Goal: Task Accomplishment & Management: Use online tool/utility

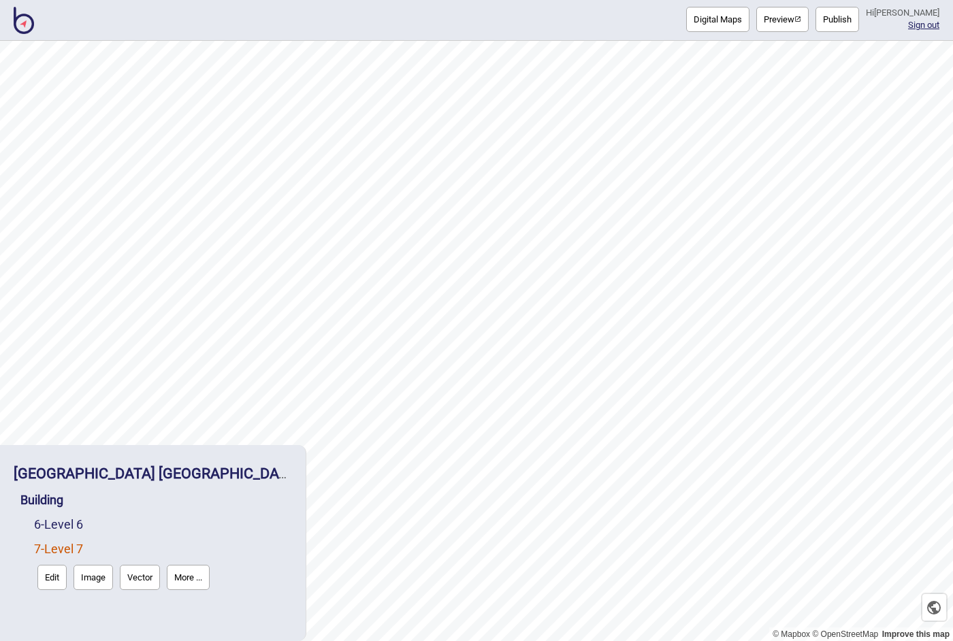
click at [118, 21] on div "Digital Maps Preview Publish Hi [PERSON_NAME] Sign out" at bounding box center [476, 20] width 953 height 41
click at [30, 20] on img at bounding box center [24, 20] width 20 height 27
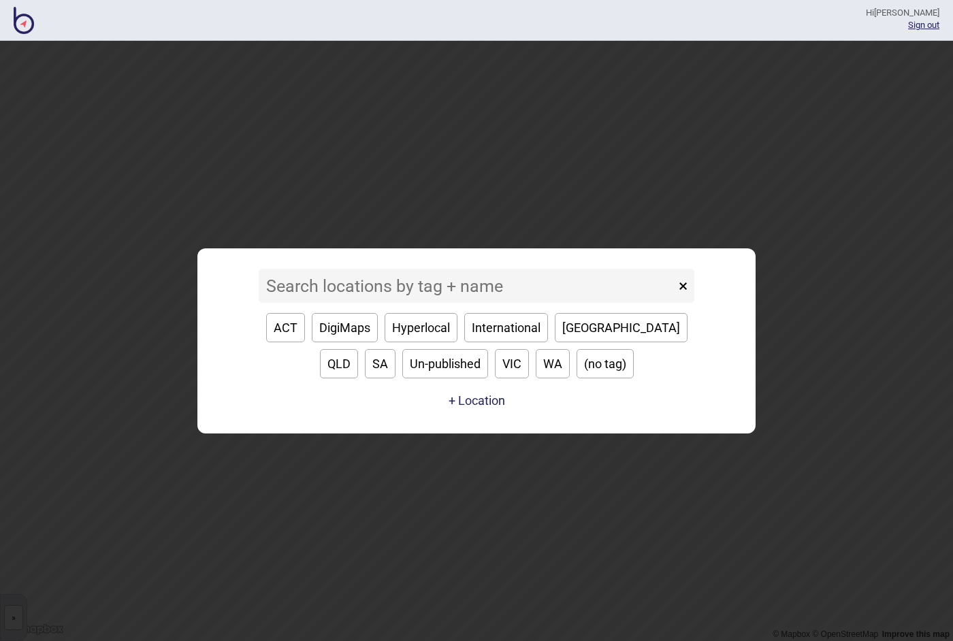
click at [578, 325] on button "[GEOGRAPHIC_DATA]" at bounding box center [621, 327] width 133 height 29
type input "[GEOGRAPHIC_DATA]"
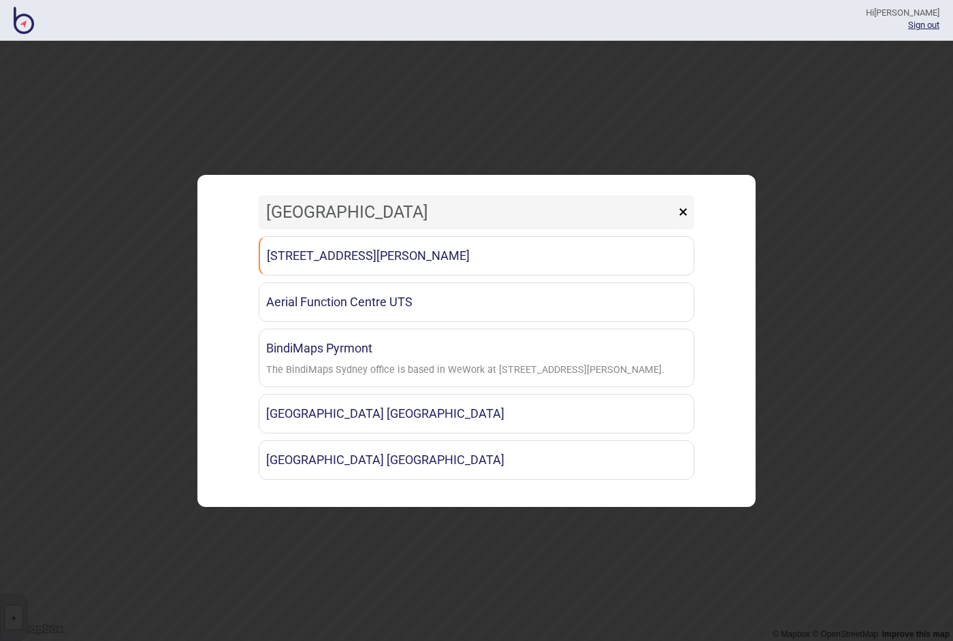
click at [374, 459] on link "[GEOGRAPHIC_DATA] [GEOGRAPHIC_DATA]" at bounding box center [477, 460] width 436 height 39
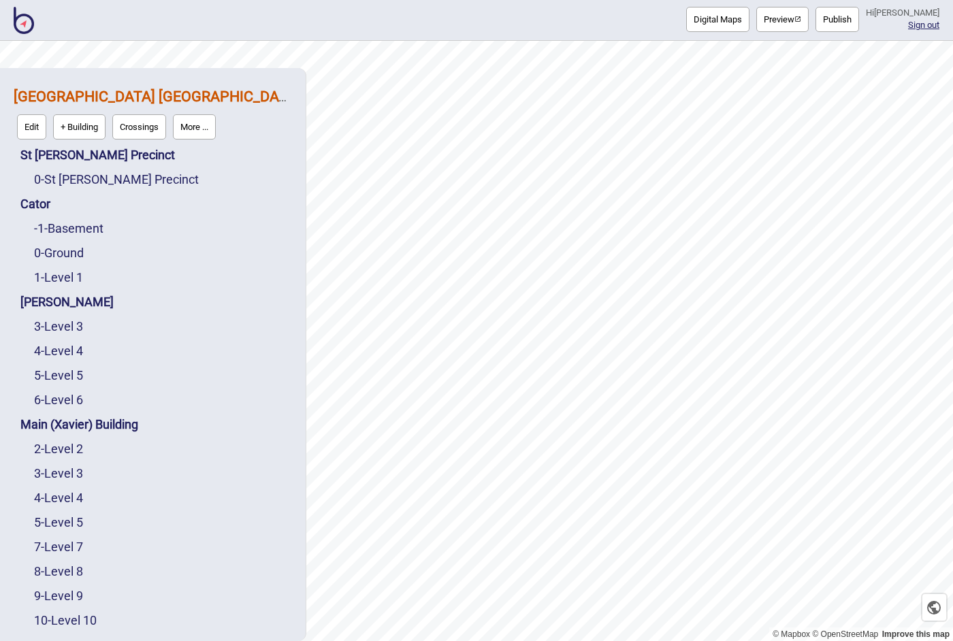
click at [80, 618] on link "10 - Level 10" at bounding box center [65, 620] width 63 height 14
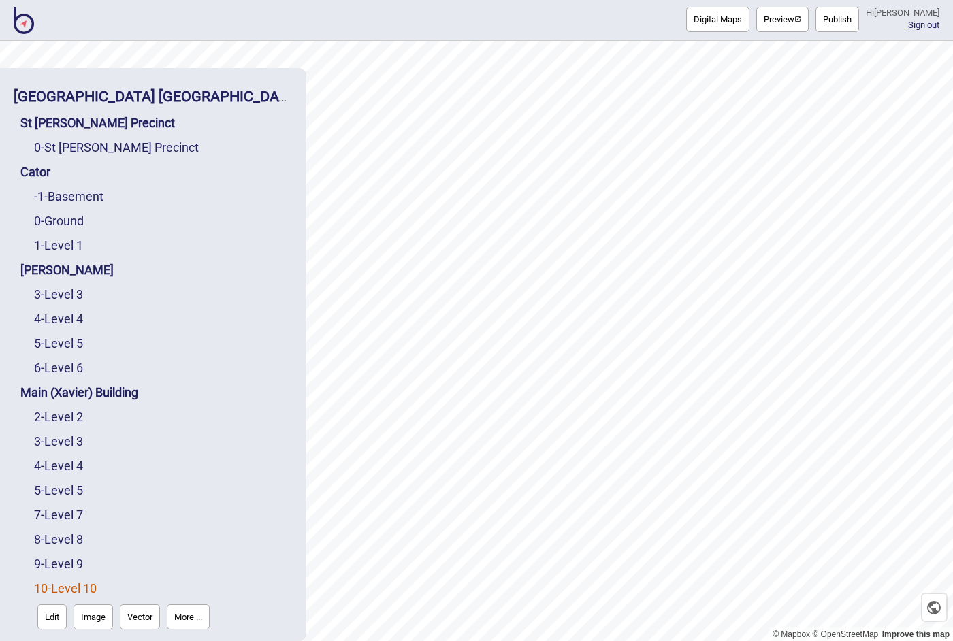
click at [732, 18] on button "Digital Maps" at bounding box center [717, 19] width 63 height 25
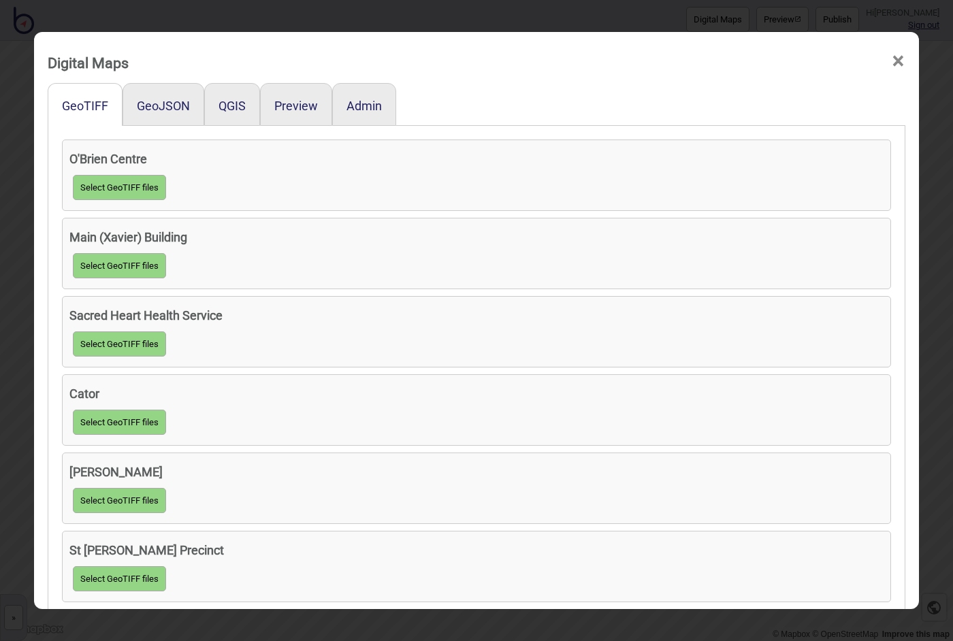
click at [170, 99] on button "GeoJSON" at bounding box center [163, 106] width 53 height 14
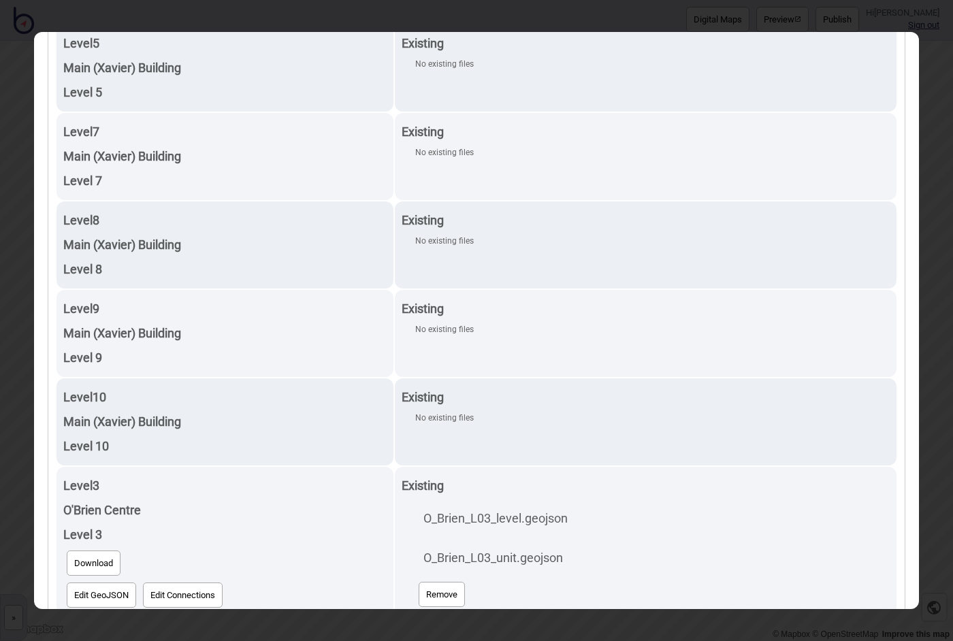
scroll to position [1799, 0]
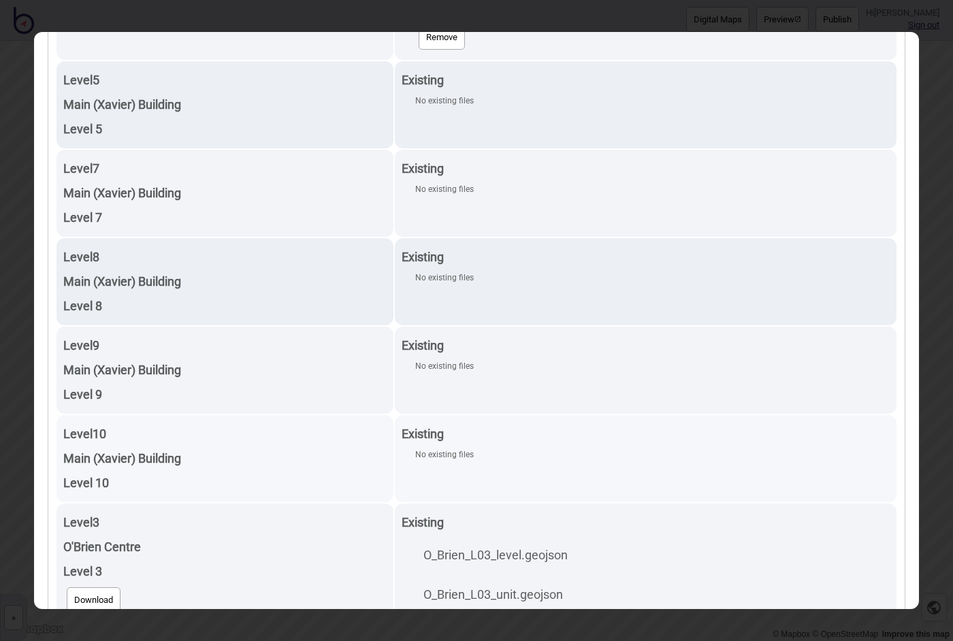
click at [187, 481] on div "Level 10" at bounding box center [224, 483] width 323 height 25
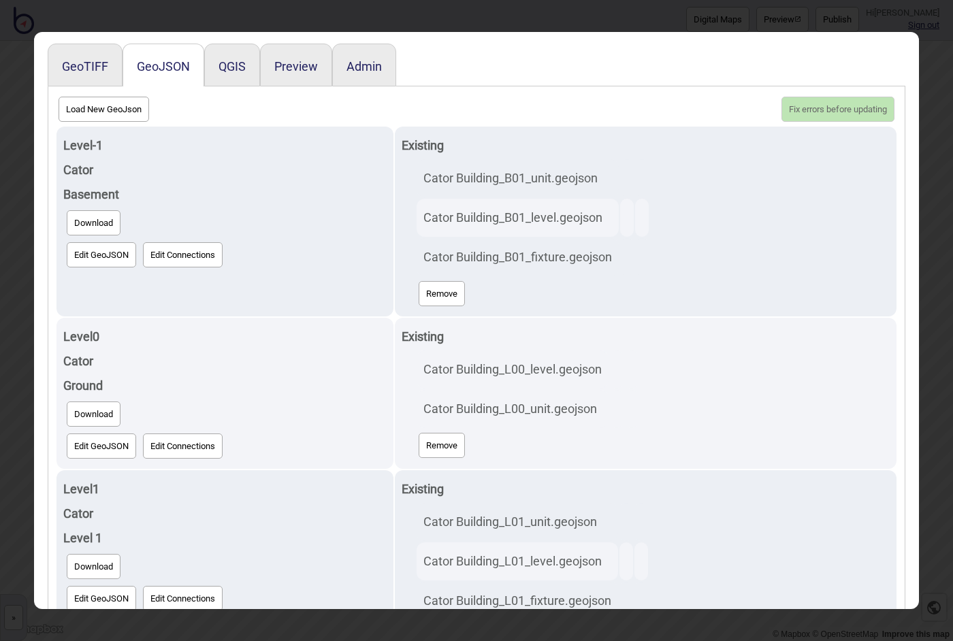
scroll to position [0, 0]
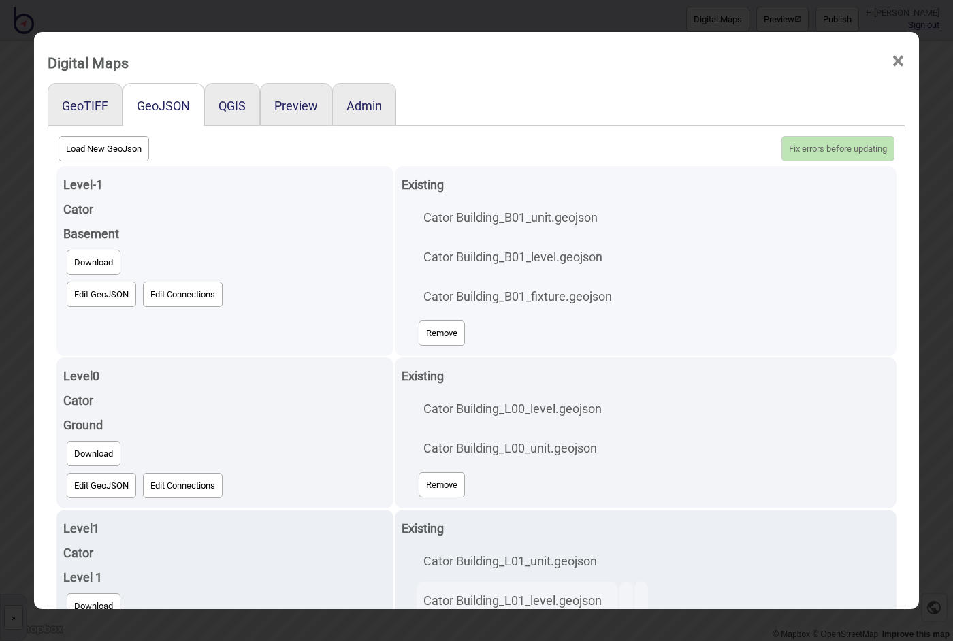
click at [738, 153] on div "Load New GeoJson Fix errors before updating" at bounding box center [476, 149] width 843 height 32
click at [108, 150] on button "Load New GeoJson" at bounding box center [104, 148] width 91 height 25
click input "file" at bounding box center [0, 0] width 0 height 0
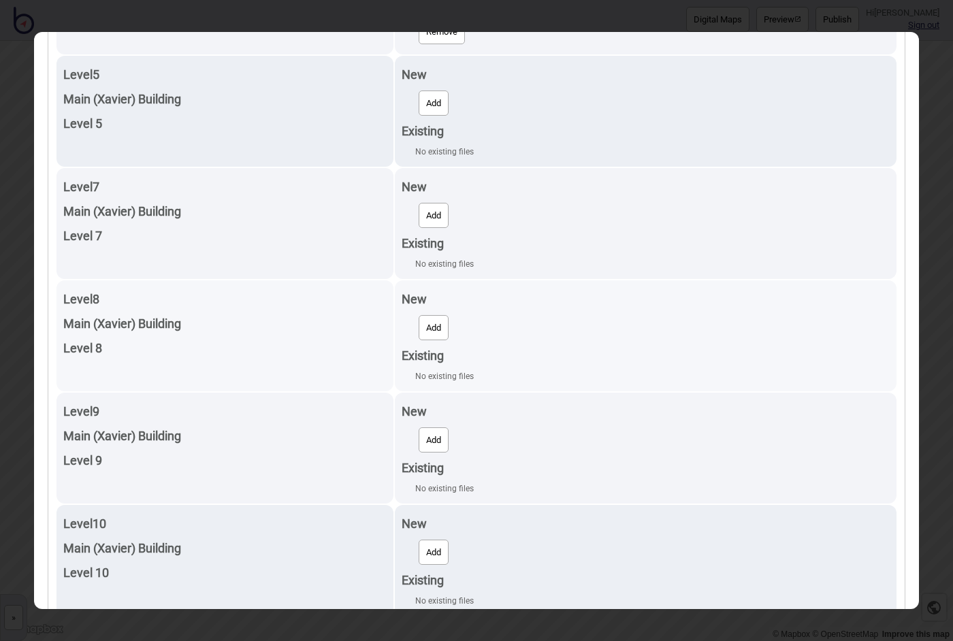
scroll to position [2332, 0]
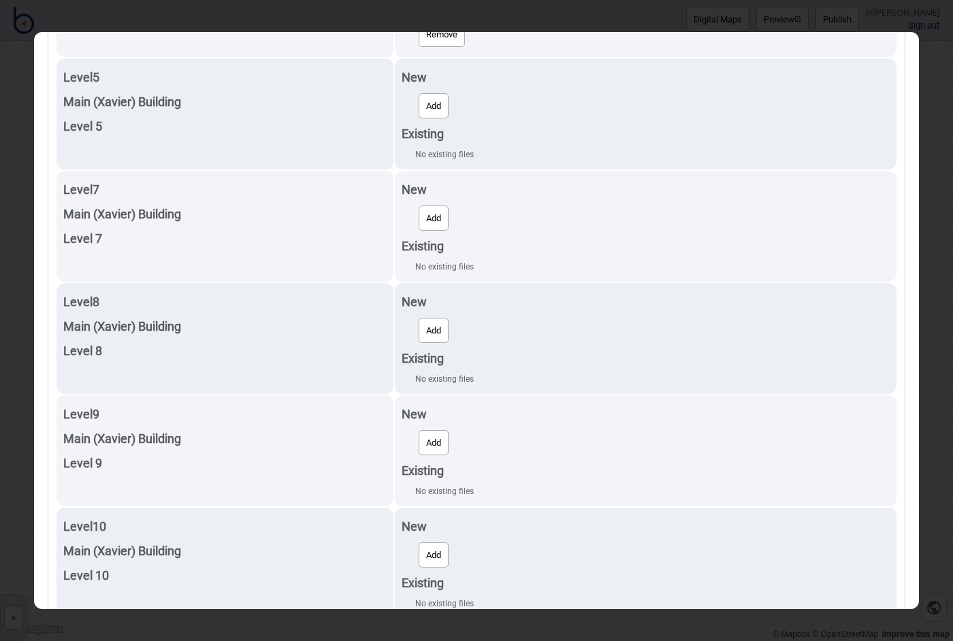
drag, startPoint x: 438, startPoint y: 210, endPoint x: 498, endPoint y: -57, distance: 272.7
click at [438, 210] on button "Add" at bounding box center [434, 218] width 30 height 25
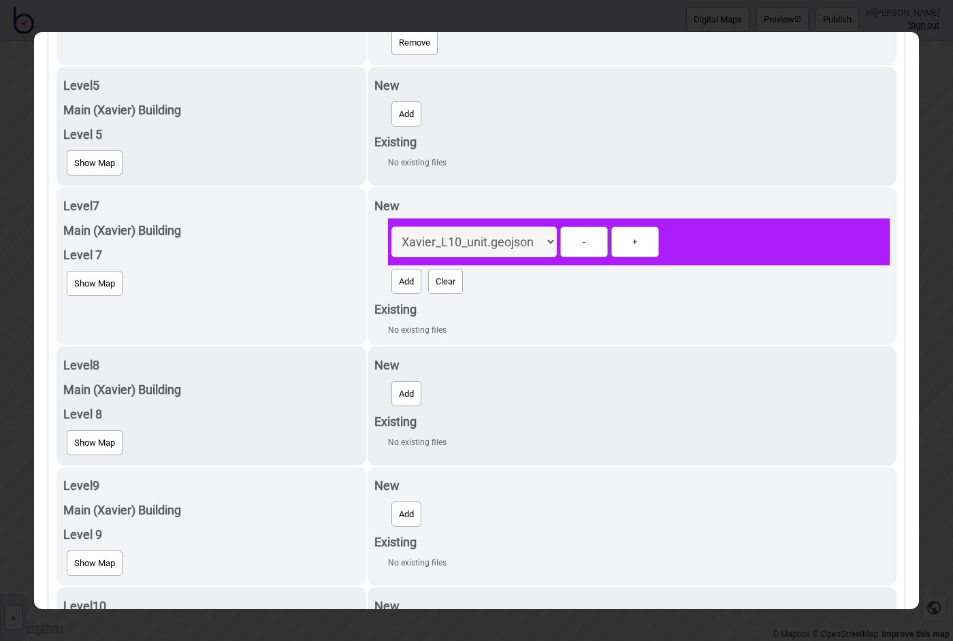
click at [418, 270] on button "Add" at bounding box center [407, 281] width 30 height 25
select select "Xavier_L09_unit.geojson"
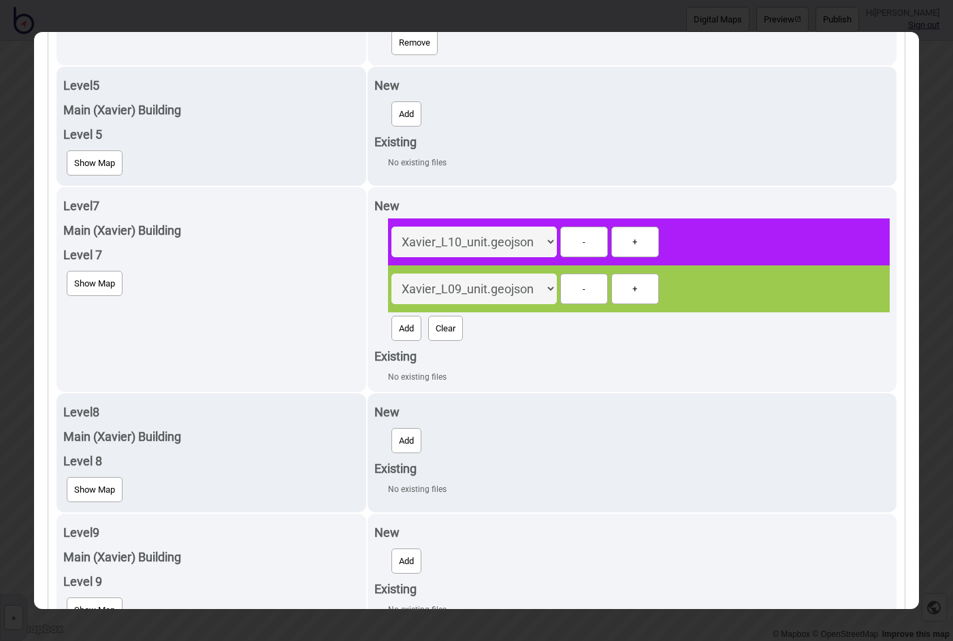
select select "Xavier_L07_unit.geojson"
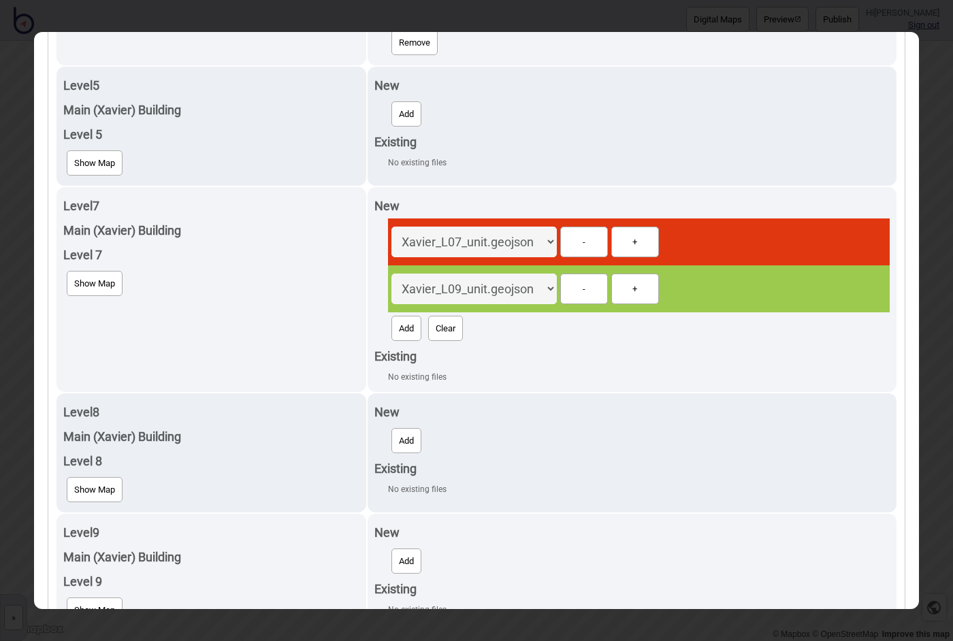
select select "Xavier_L07_level.geojson"
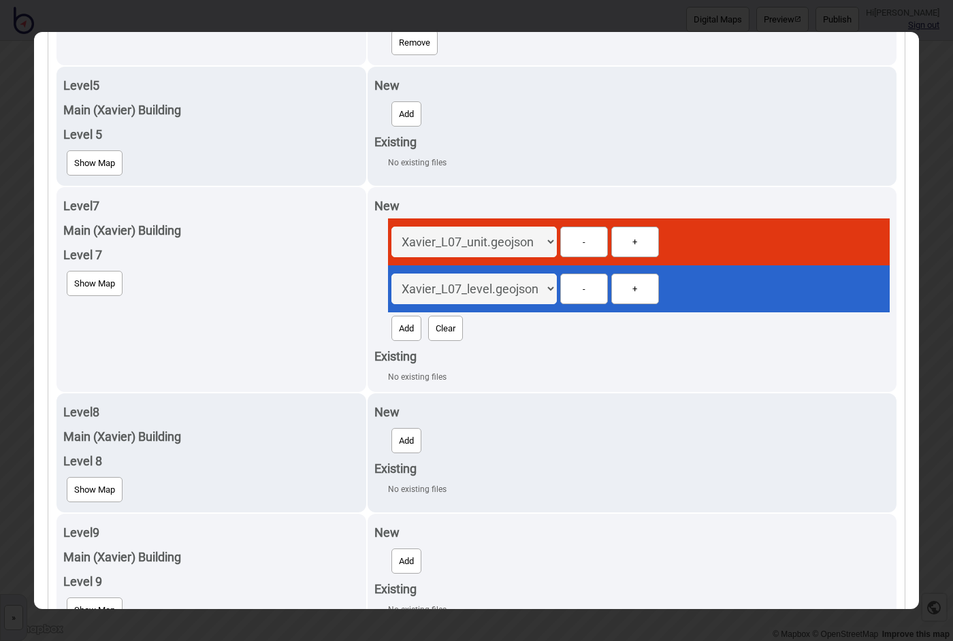
drag, startPoint x: 416, startPoint y: 411, endPoint x: 498, endPoint y: -57, distance: 474.9
click at [416, 428] on button "Add" at bounding box center [407, 440] width 30 height 25
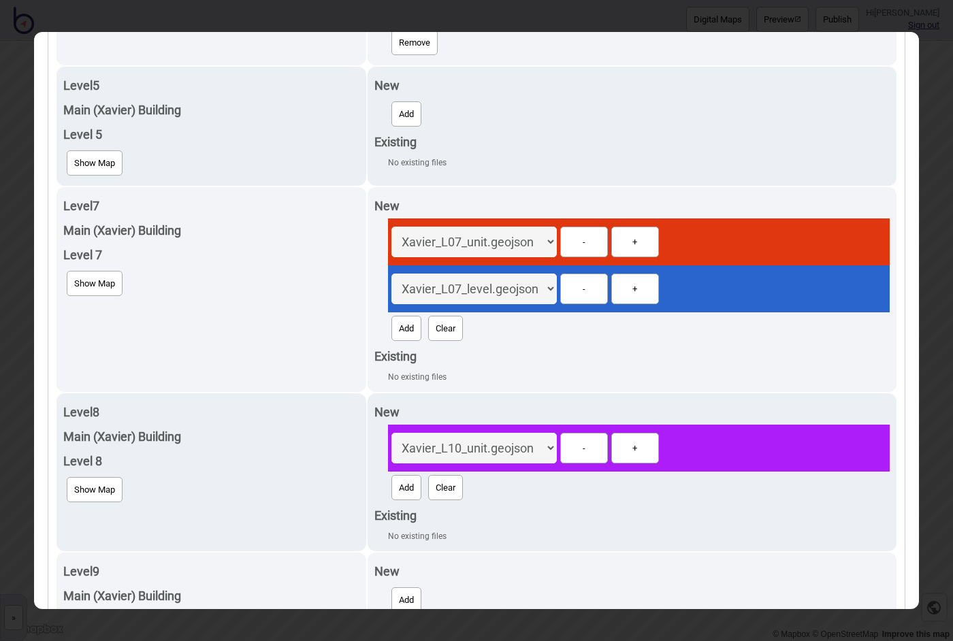
select select "Xavier_L08_unit.geojson"
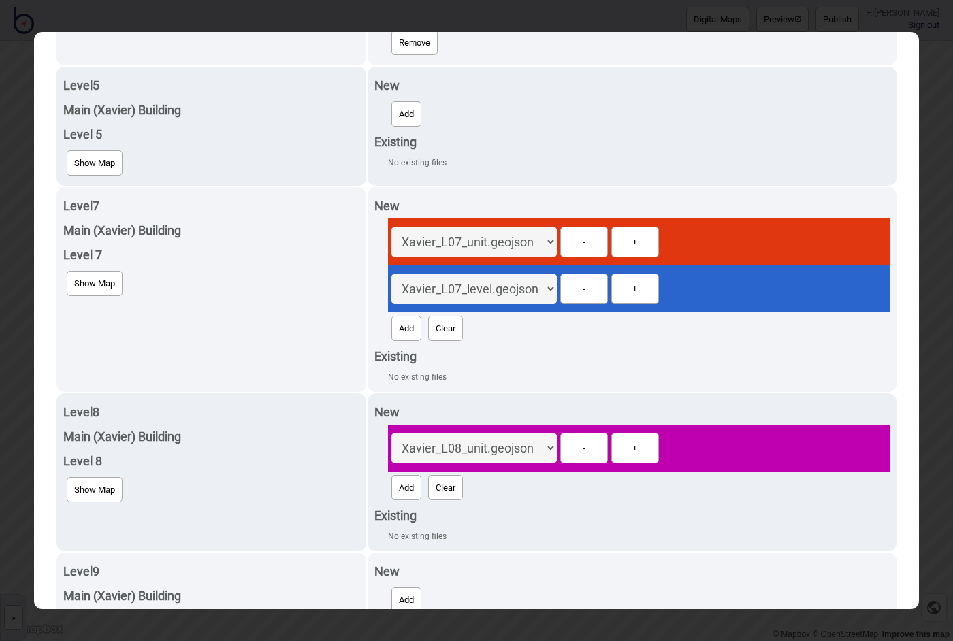
click at [421, 475] on button "Add" at bounding box center [407, 487] width 30 height 25
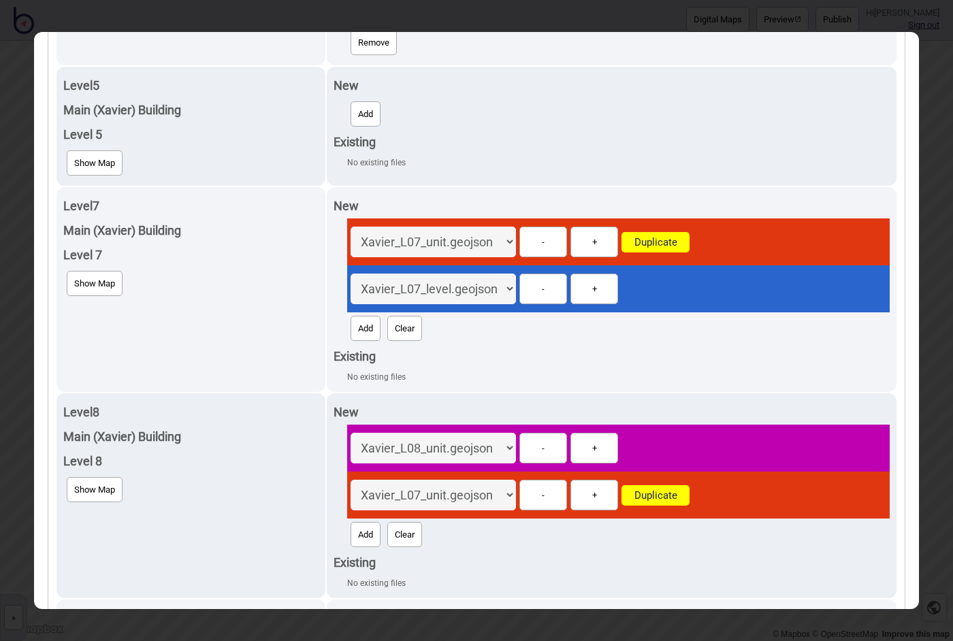
select select "Xavier_L08_level.geojson"
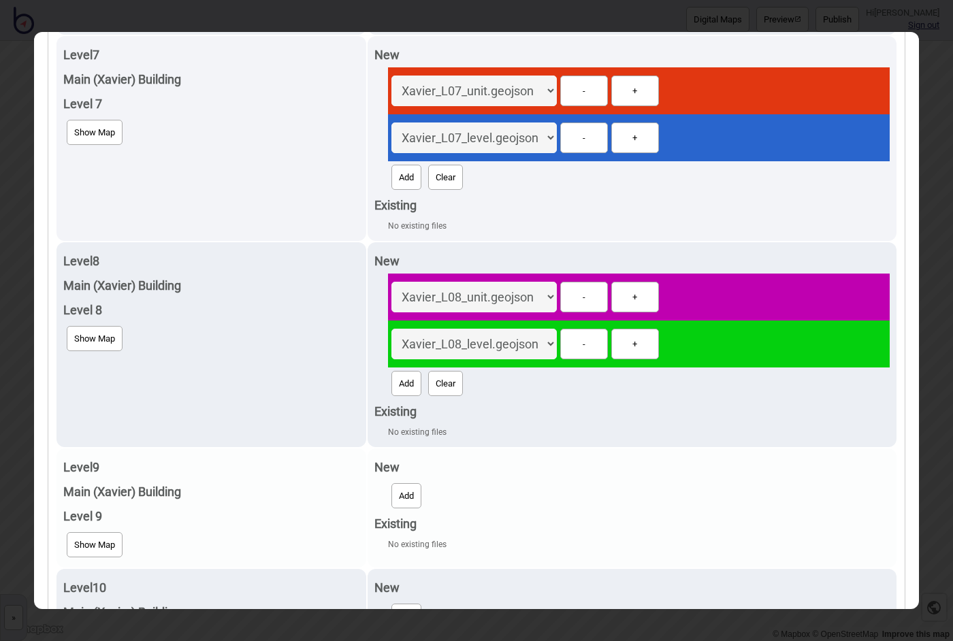
scroll to position [2540, 0]
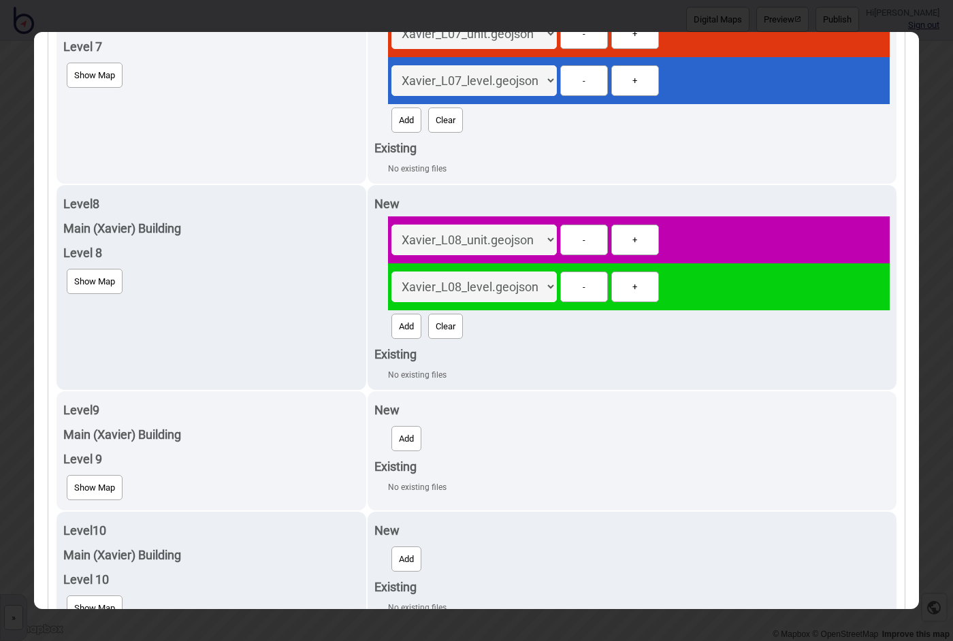
drag, startPoint x: 415, startPoint y: 392, endPoint x: 498, endPoint y: -57, distance: 455.5
click at [415, 426] on button "Add" at bounding box center [407, 438] width 30 height 25
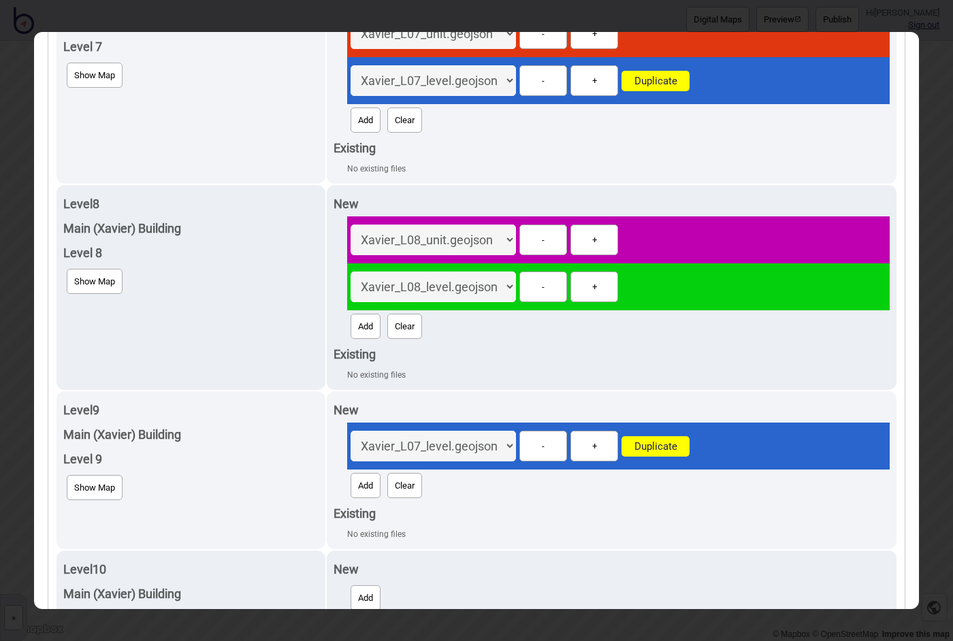
select select "Xavier_L09_unit.geojson"
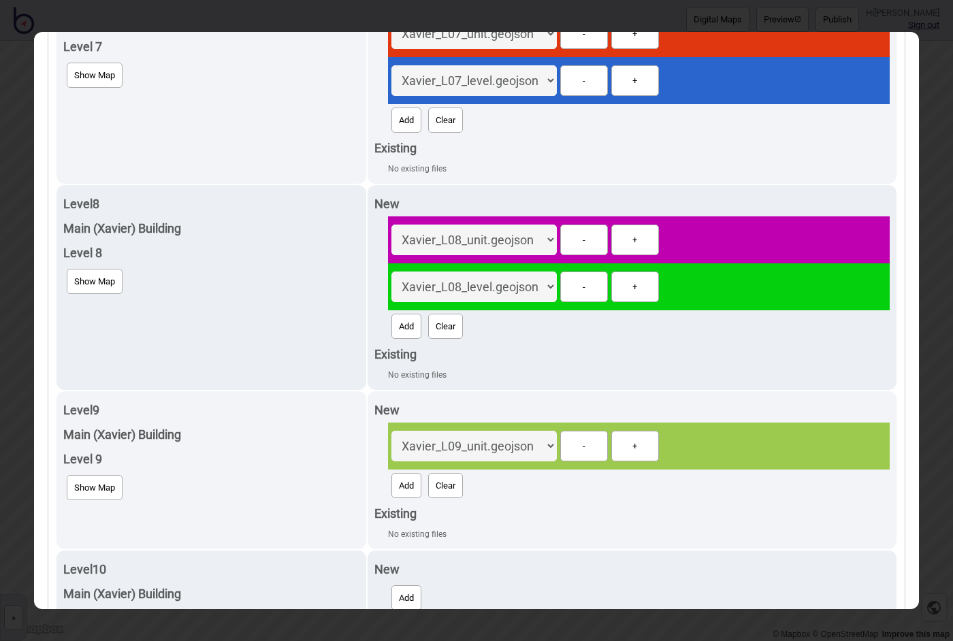
drag, startPoint x: 409, startPoint y: 421, endPoint x: 498, endPoint y: -57, distance: 485.6
click at [409, 473] on button "Add" at bounding box center [407, 485] width 30 height 25
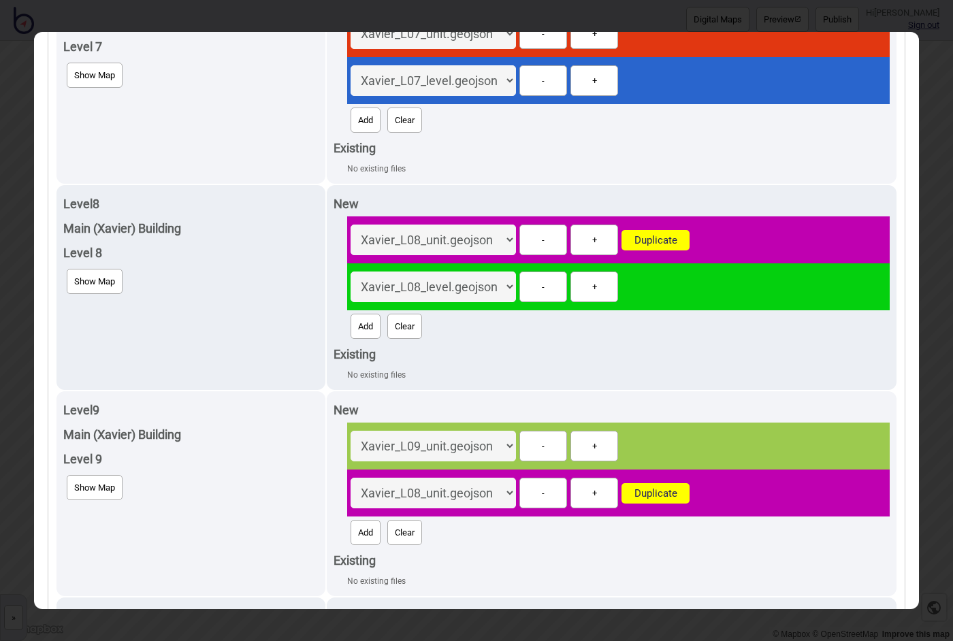
select select "Xavier_L09_level.geojson"
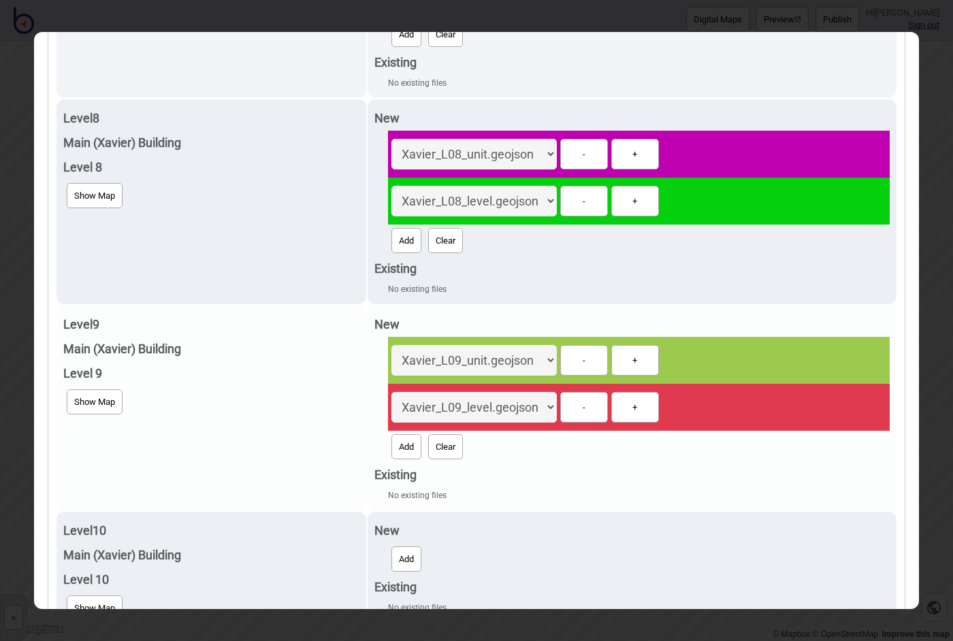
scroll to position [2673, 0]
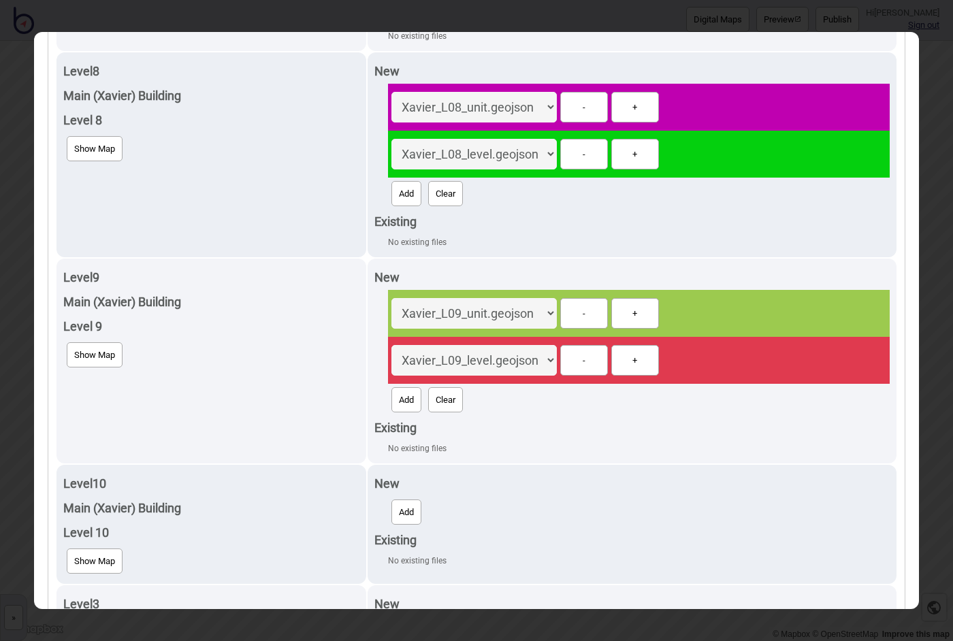
drag, startPoint x: 414, startPoint y: 441, endPoint x: 498, endPoint y: -57, distance: 504.1
click at [414, 500] on button "Add" at bounding box center [407, 512] width 30 height 25
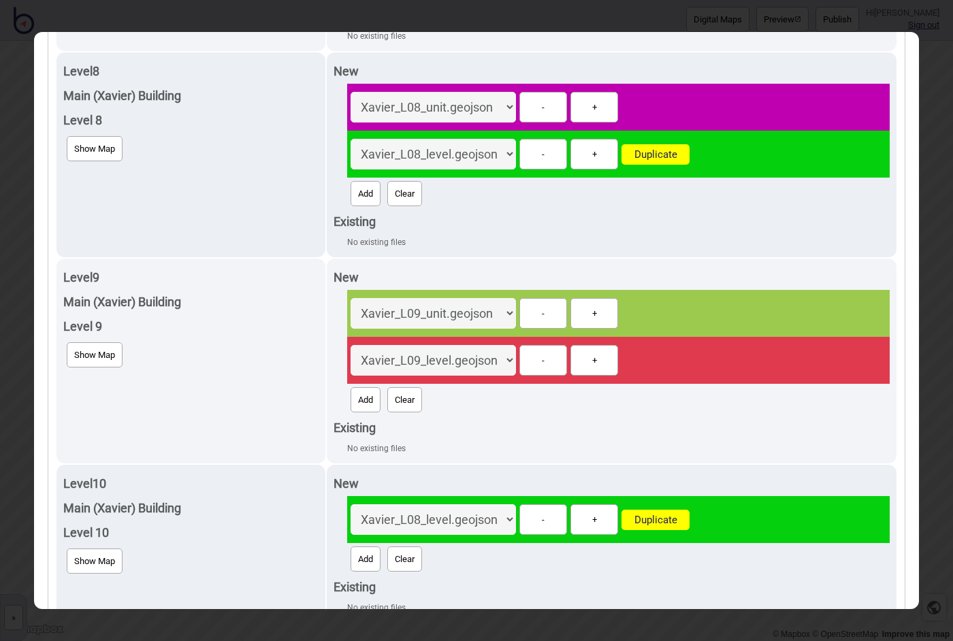
select select "Xavier_L10_unit.geojson"
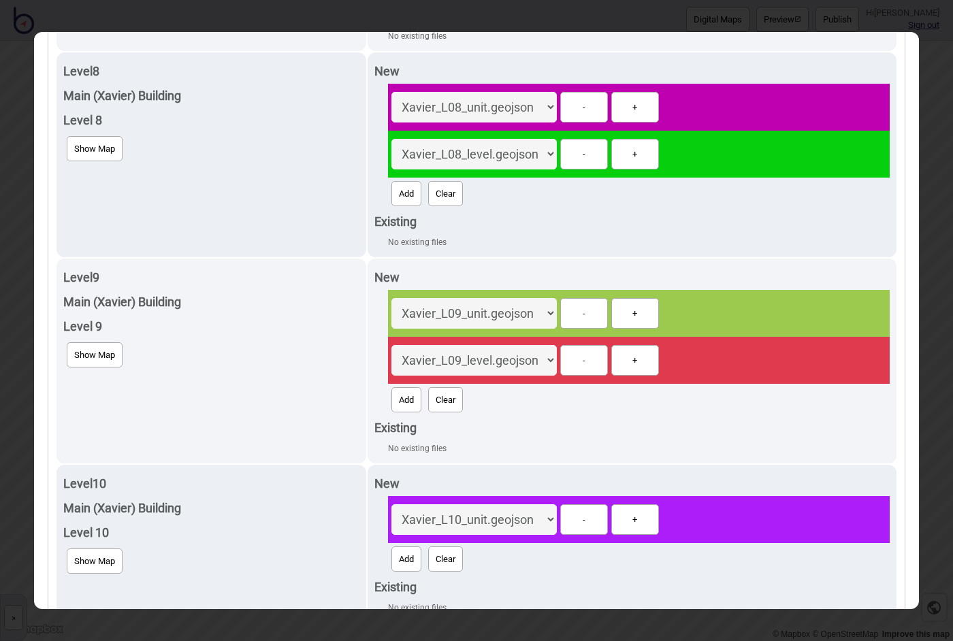
drag, startPoint x: 412, startPoint y: 464, endPoint x: 498, endPoint y: -57, distance: 527.9
click at [412, 547] on button "Add" at bounding box center [407, 559] width 30 height 25
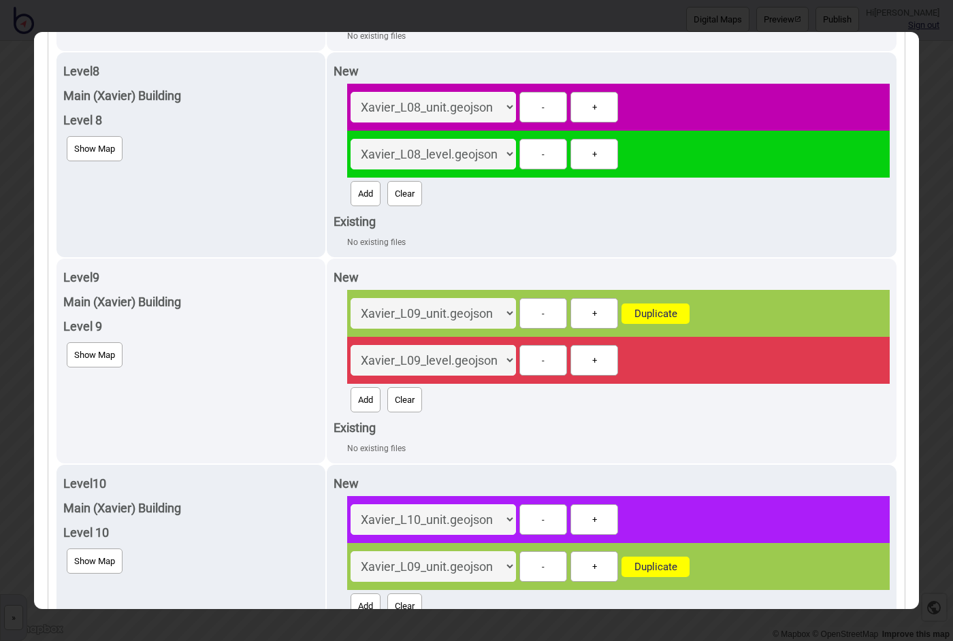
select select "Xavier_L10_level.geojson"
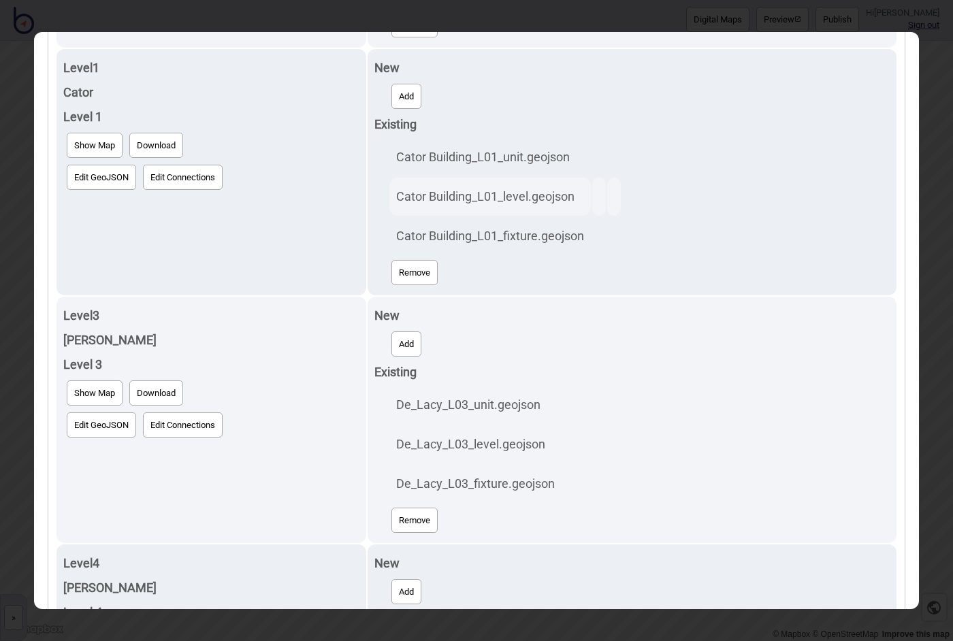
scroll to position [0, 0]
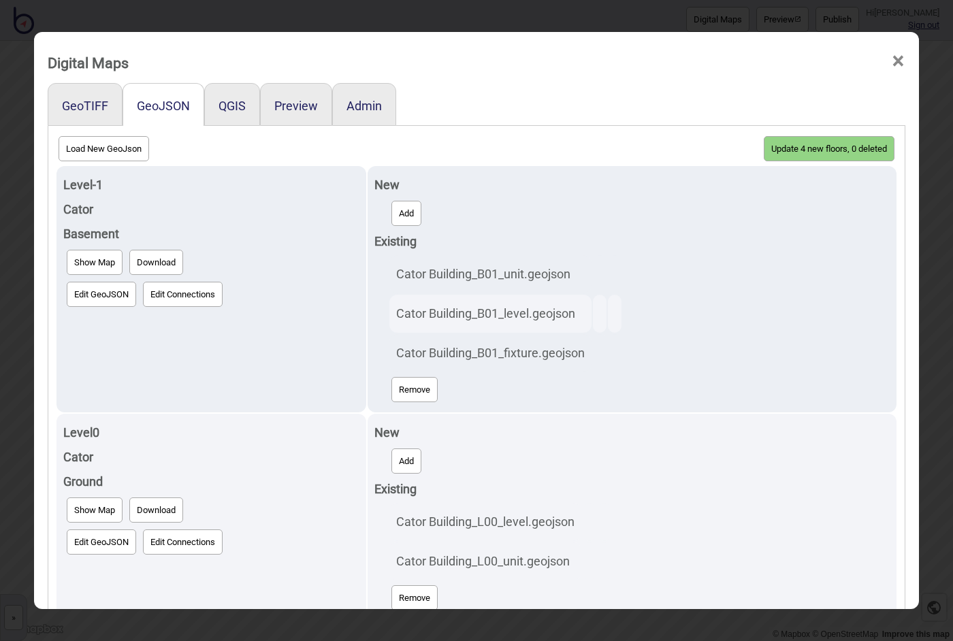
drag, startPoint x: 798, startPoint y: 147, endPoint x: 498, endPoint y: -57, distance: 362.8
click at [798, 147] on button "Update 4 new floors, 0 deleted" at bounding box center [829, 148] width 131 height 25
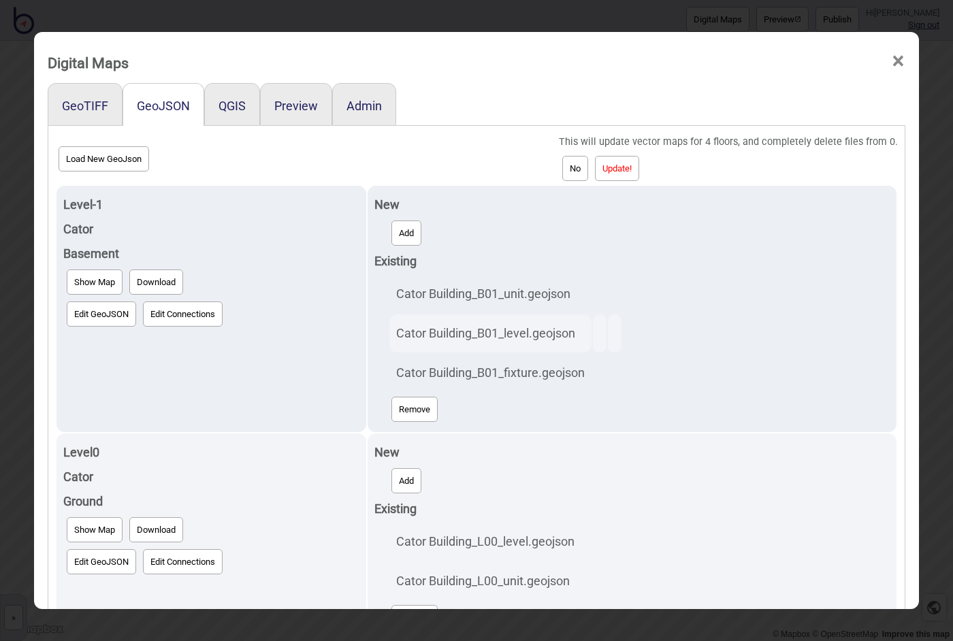
click at [631, 166] on button "Update!" at bounding box center [617, 168] width 44 height 25
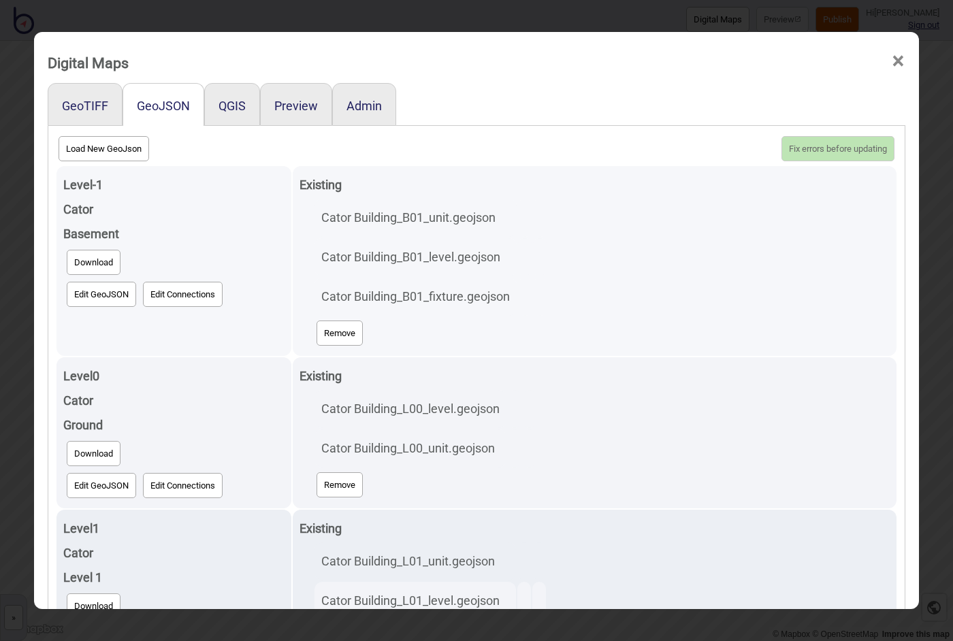
click at [893, 60] on span "×" at bounding box center [898, 61] width 14 height 45
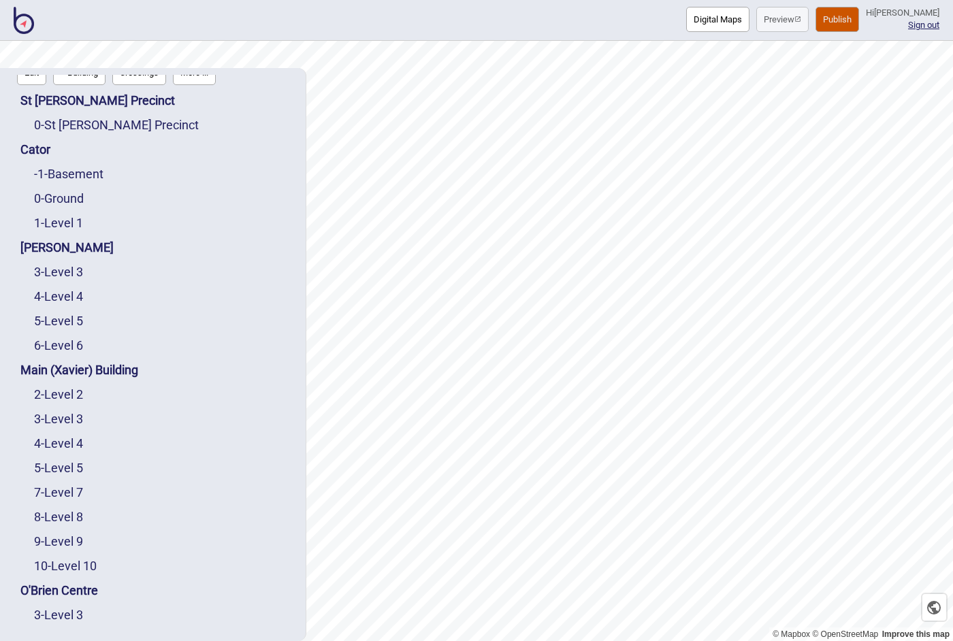
scroll to position [84, 0]
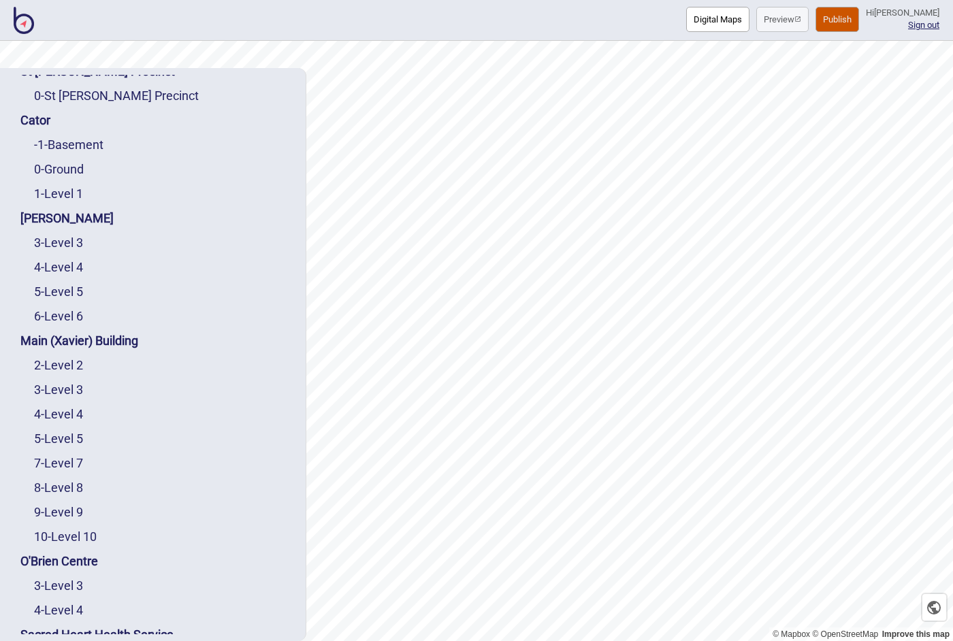
click at [63, 538] on link "10 - Level 10" at bounding box center [65, 537] width 63 height 14
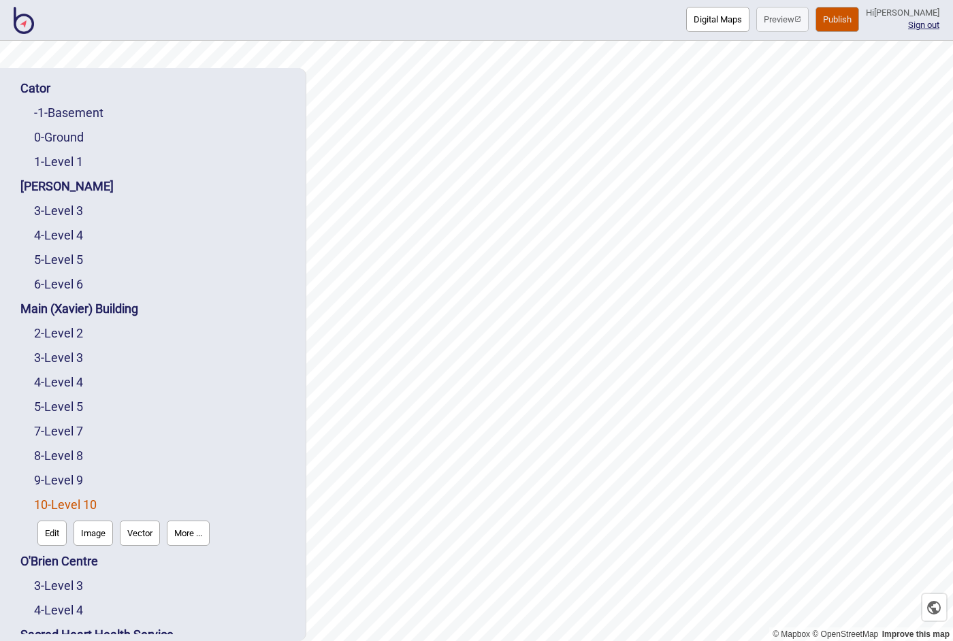
click at [136, 530] on button "Vector" at bounding box center [140, 533] width 40 height 25
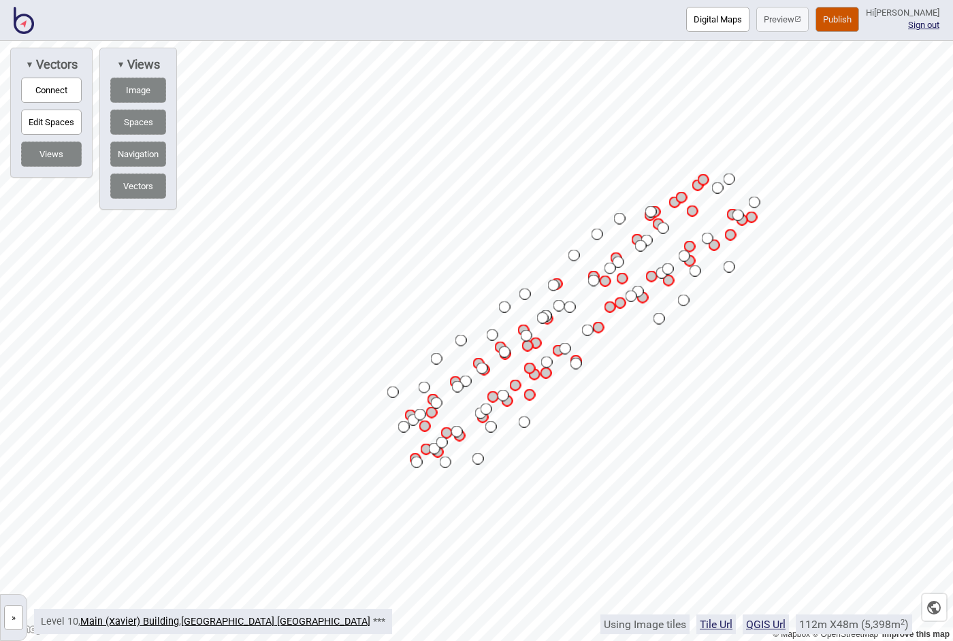
click at [716, 21] on button "Digital Maps" at bounding box center [717, 19] width 63 height 25
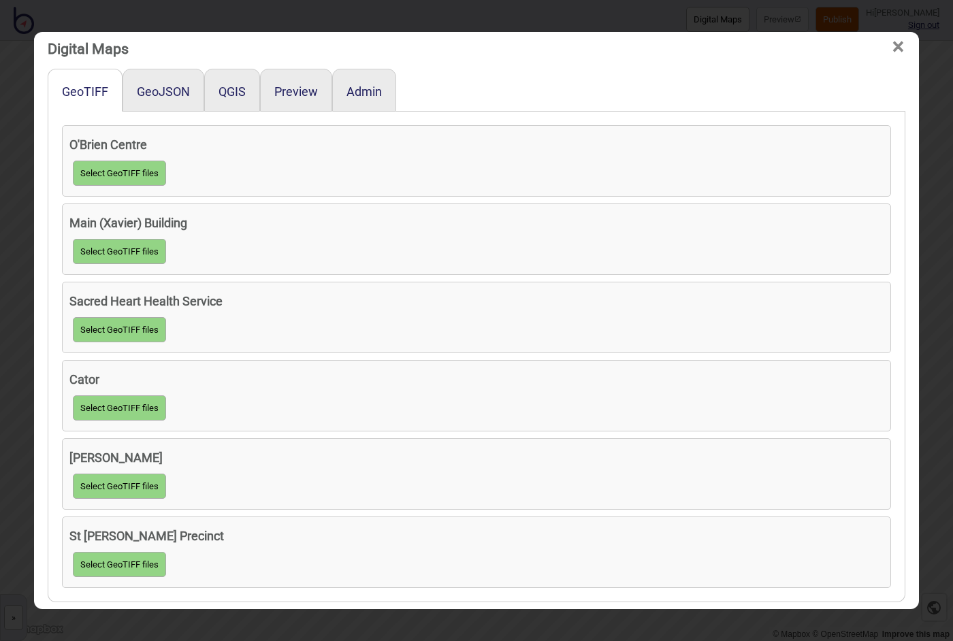
scroll to position [71, 0]
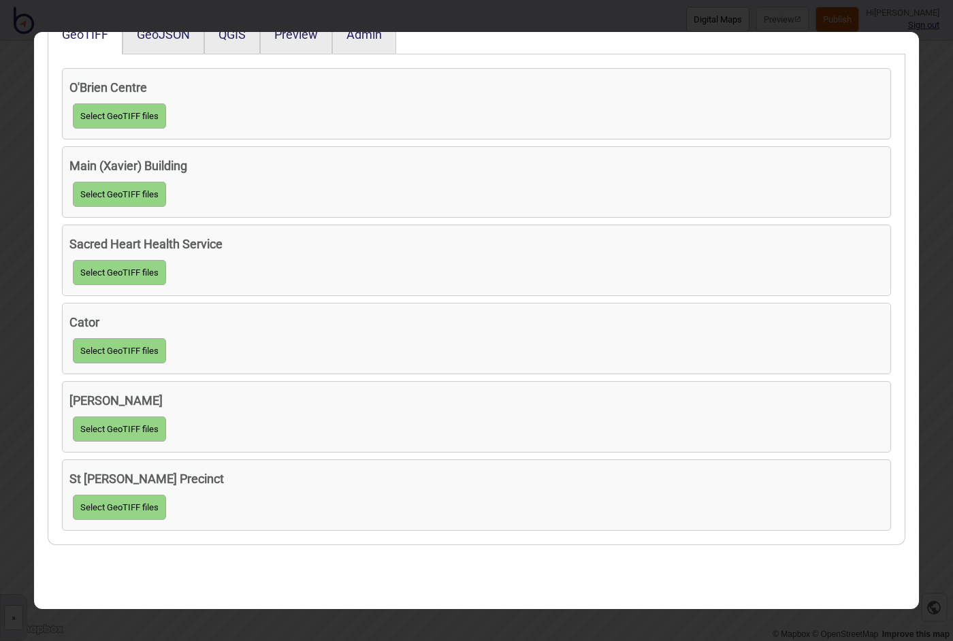
click at [138, 196] on button "Select GeoTIFF files" at bounding box center [119, 194] width 93 height 25
click input "file" at bounding box center [0, 0] width 0 height 0
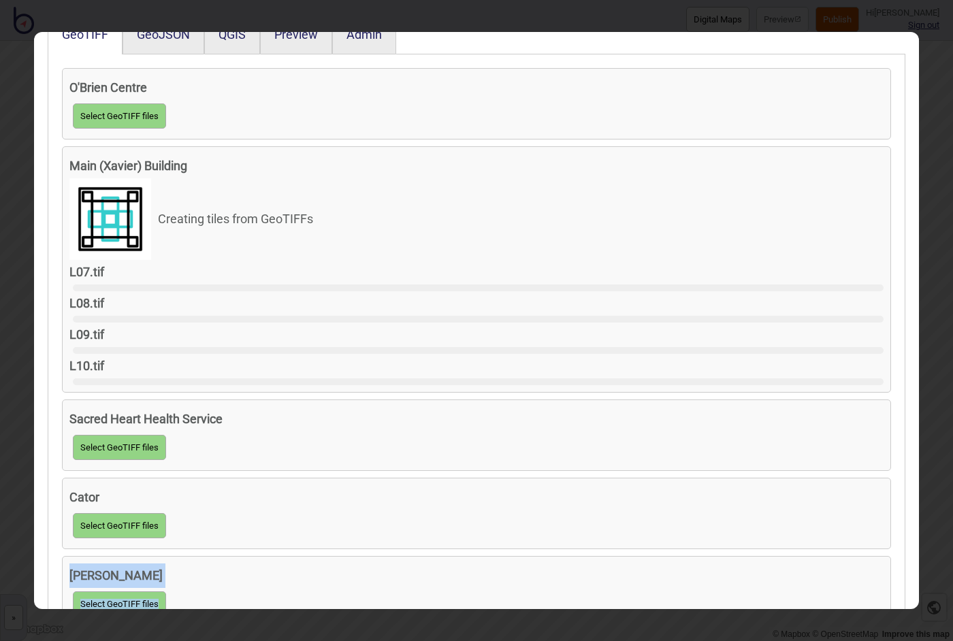
drag, startPoint x: 812, startPoint y: 3, endPoint x: 864, endPoint y: 541, distance: 539.8
click at [864, 541] on div "Digital Maps × GeoTIFF GeoJSON QGIS Preview Admin O'Brien Centre Select GeoTIFF…" at bounding box center [476, 320] width 953 height 641
